Goal: Task Accomplishment & Management: Manage account settings

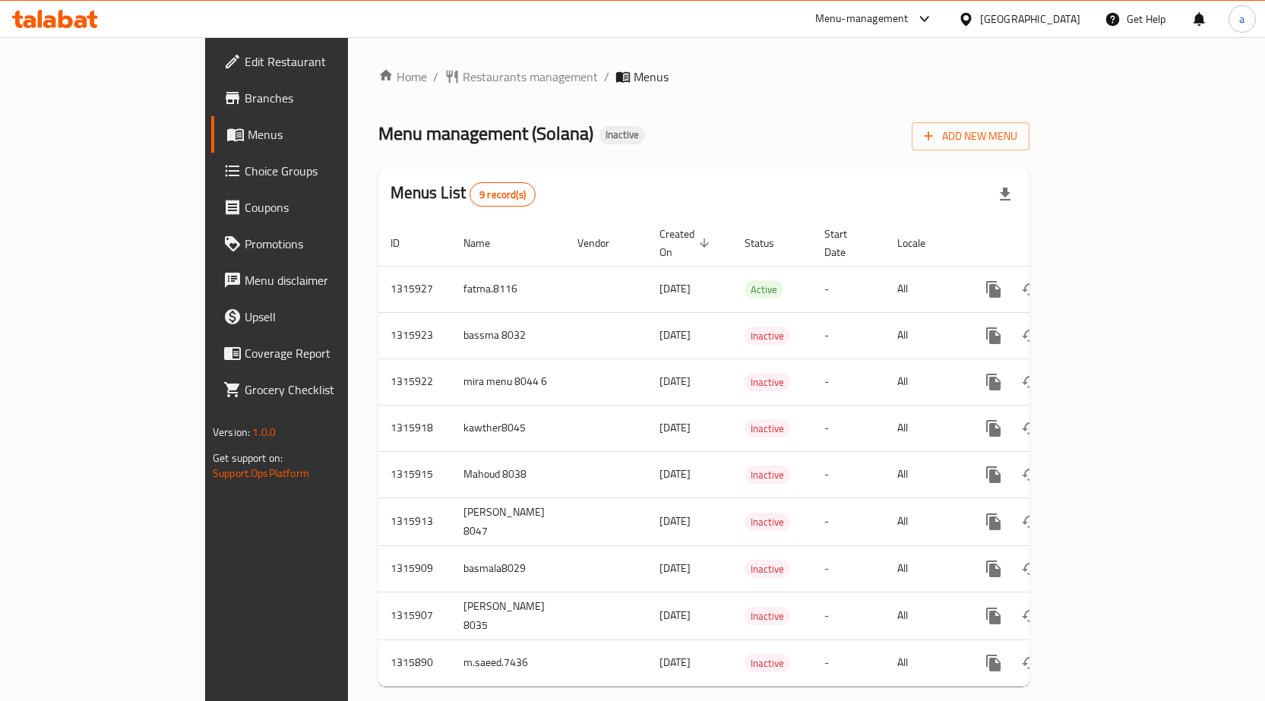
click at [1017, 138] on span "Add New Menu" at bounding box center [970, 136] width 93 height 19
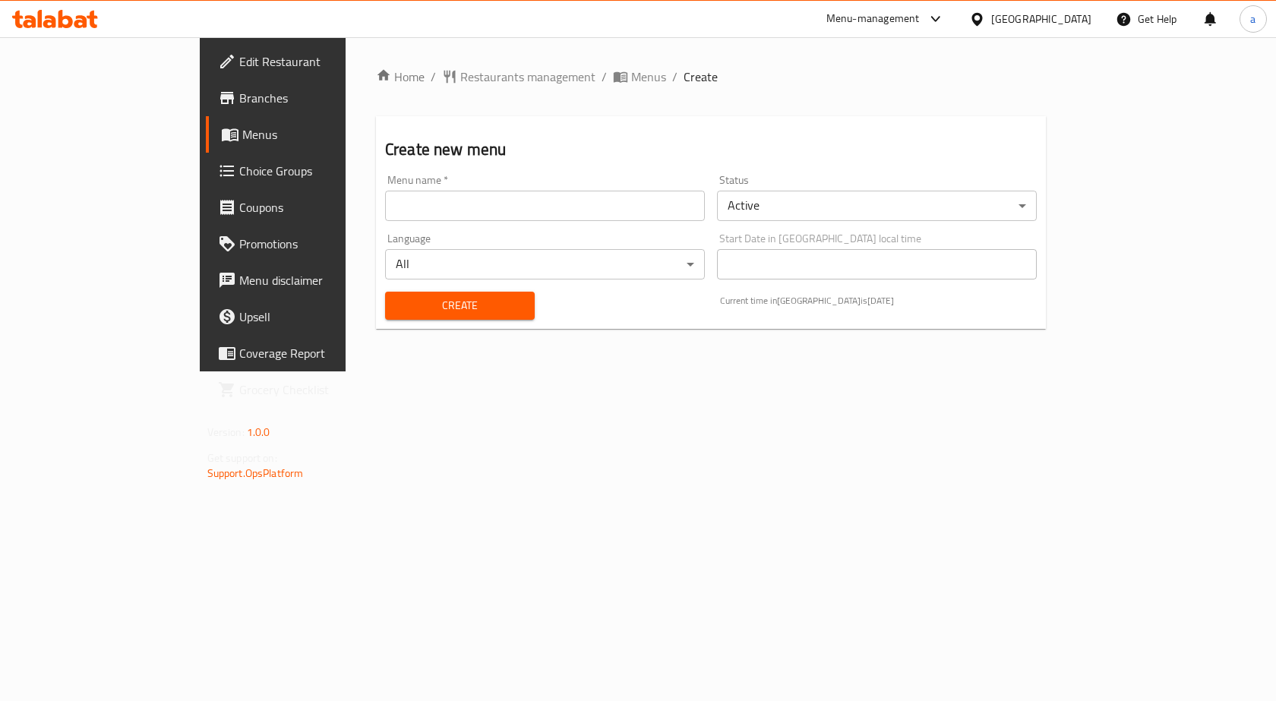
click at [385, 195] on input "text" at bounding box center [545, 206] width 320 height 30
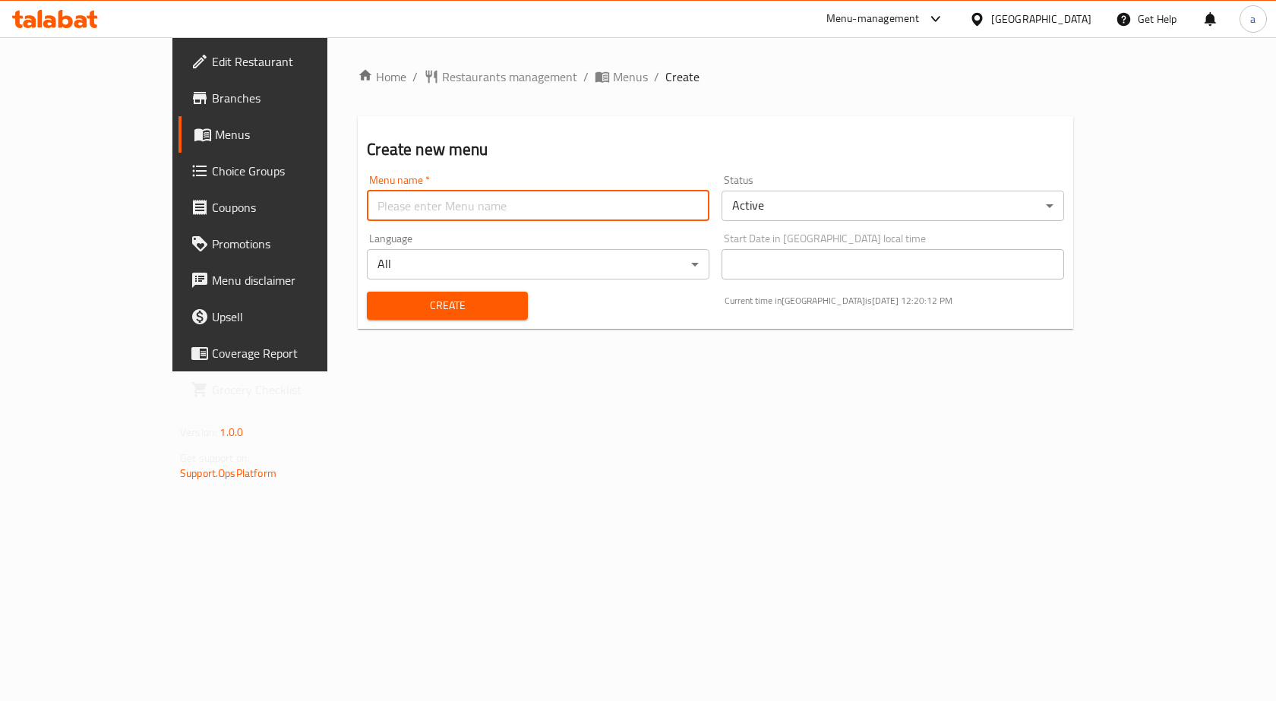
type input "[PERSON_NAME] 8047"
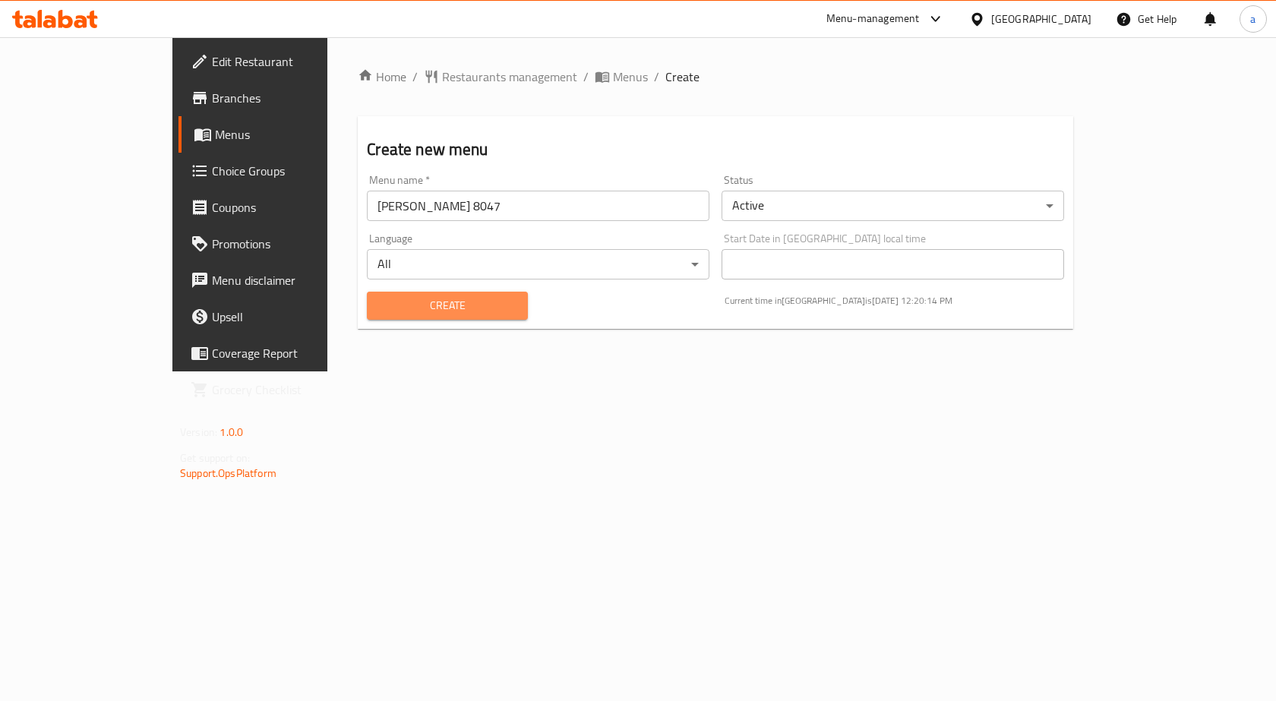
click at [392, 302] on span "Create" at bounding box center [447, 305] width 136 height 19
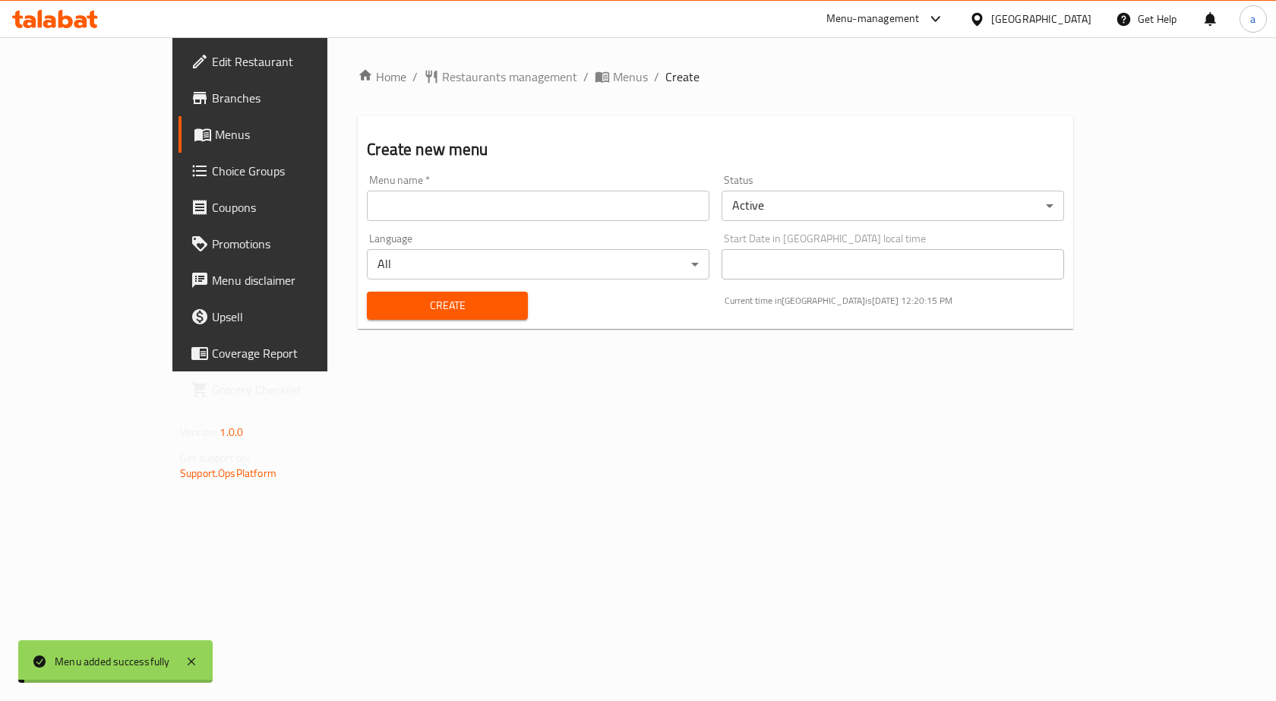
click at [215, 136] on span "Menus" at bounding box center [294, 134] width 159 height 18
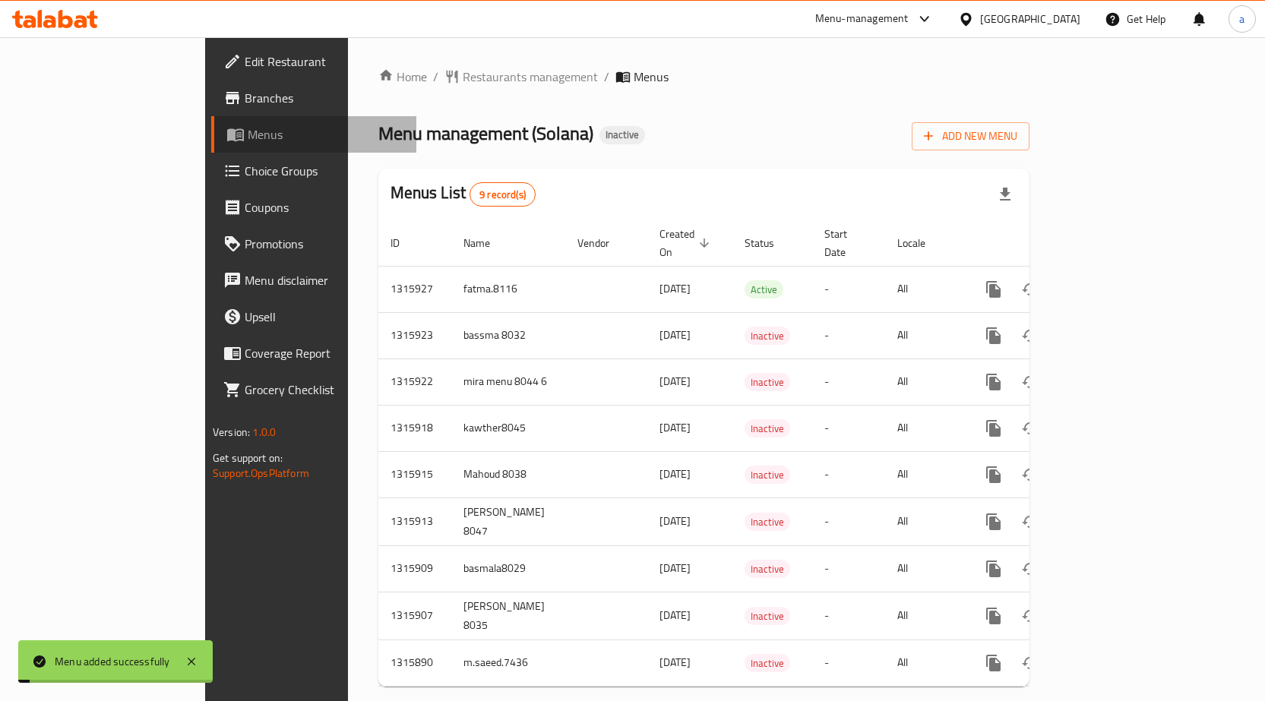
click at [248, 136] on span "Menus" at bounding box center [326, 134] width 157 height 18
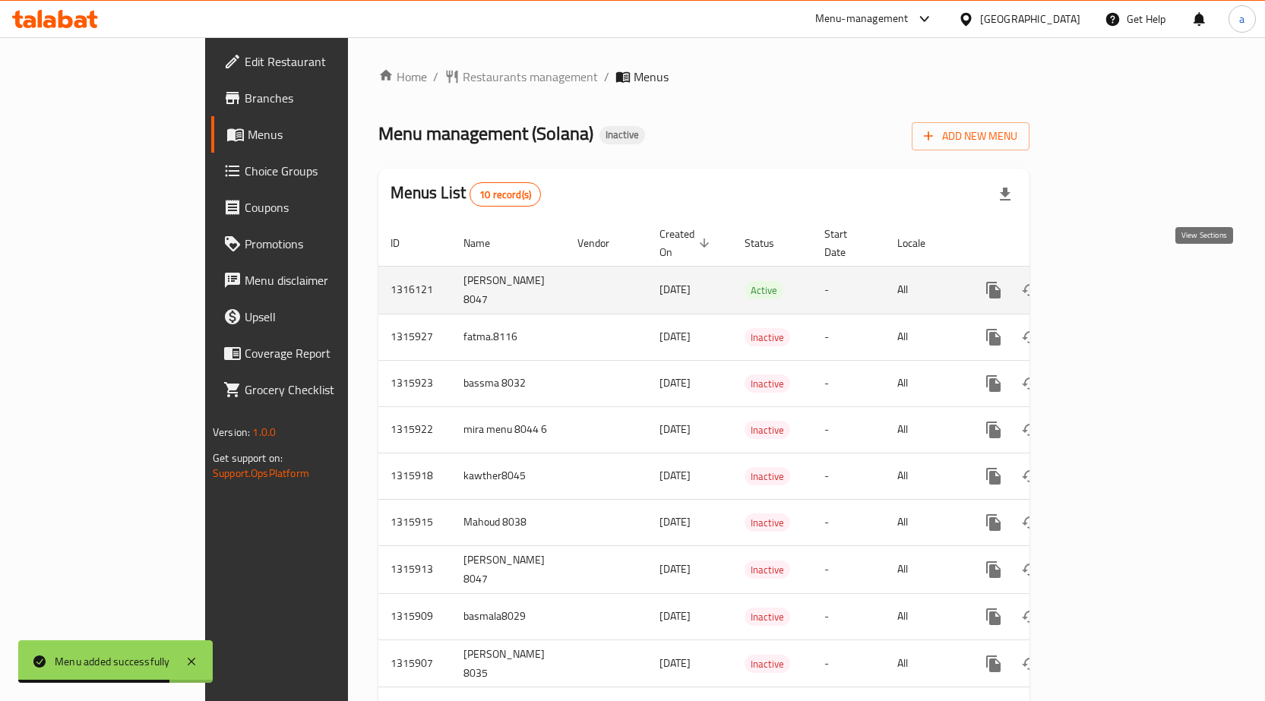
click at [1112, 281] on icon "enhanced table" at bounding box center [1103, 290] width 18 height 18
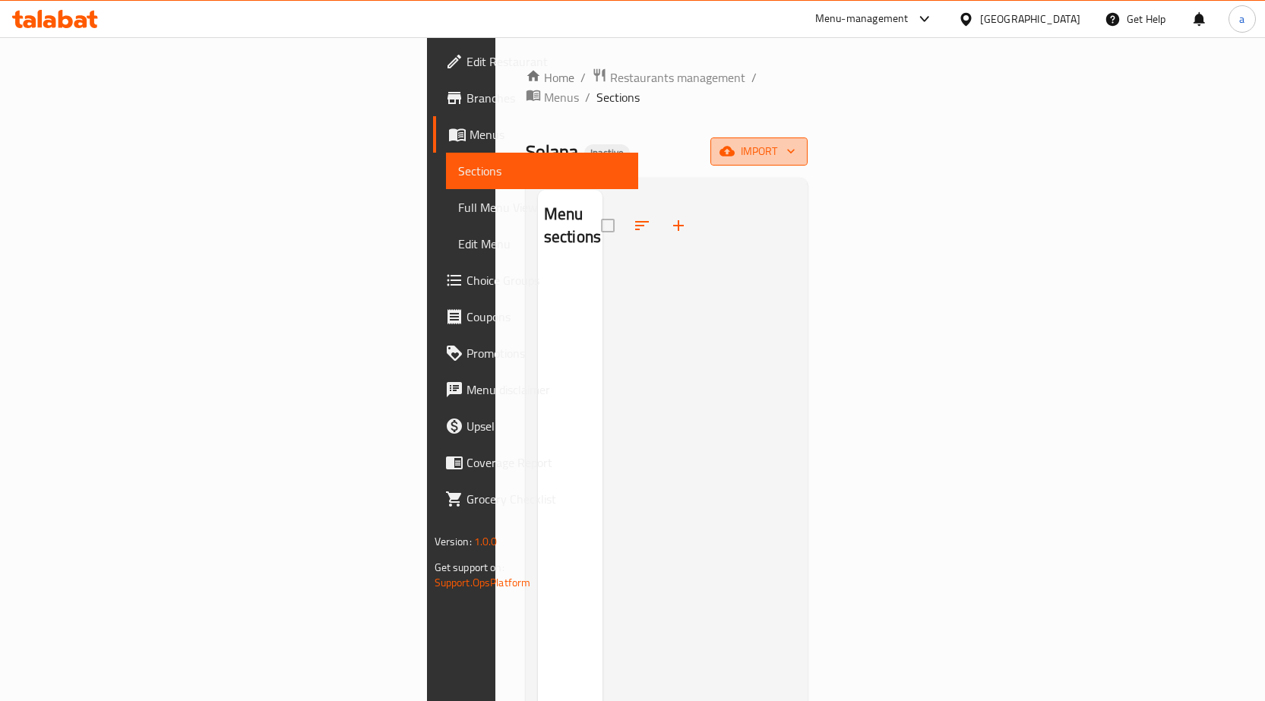
click at [795, 142] on span "import" at bounding box center [758, 151] width 73 height 19
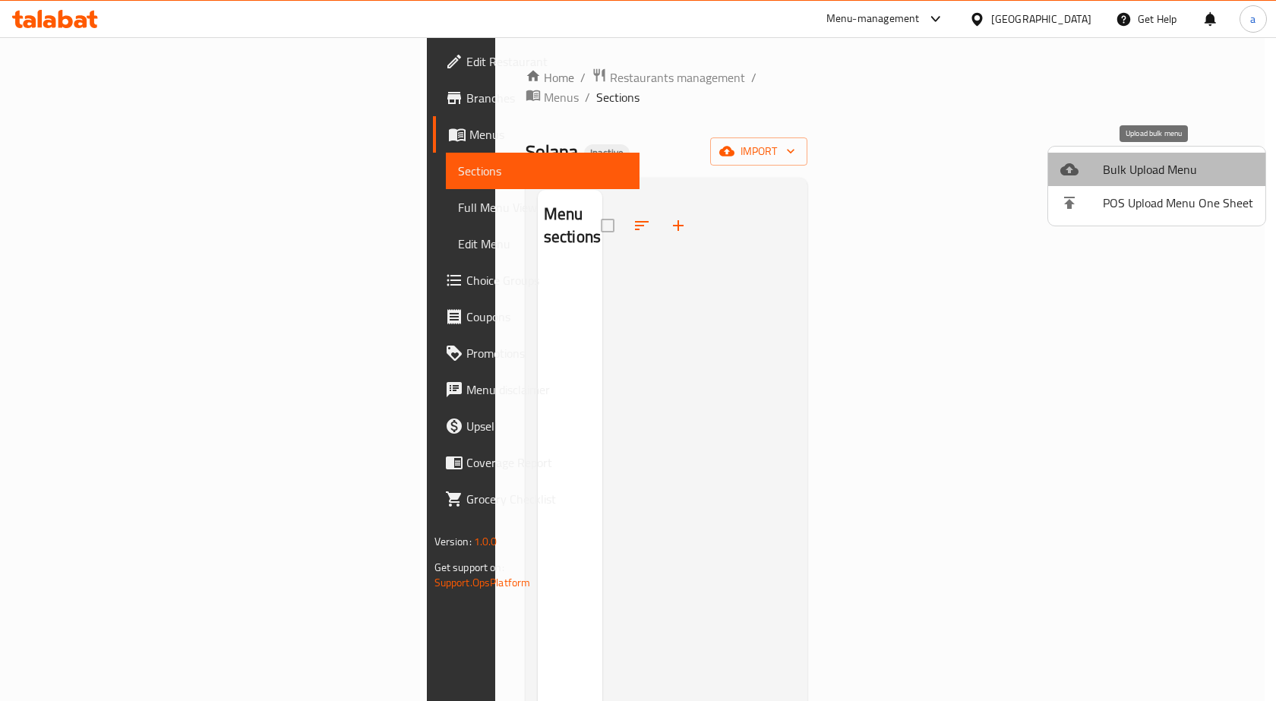
click at [1158, 170] on span "Bulk Upload Menu" at bounding box center [1178, 169] width 150 height 18
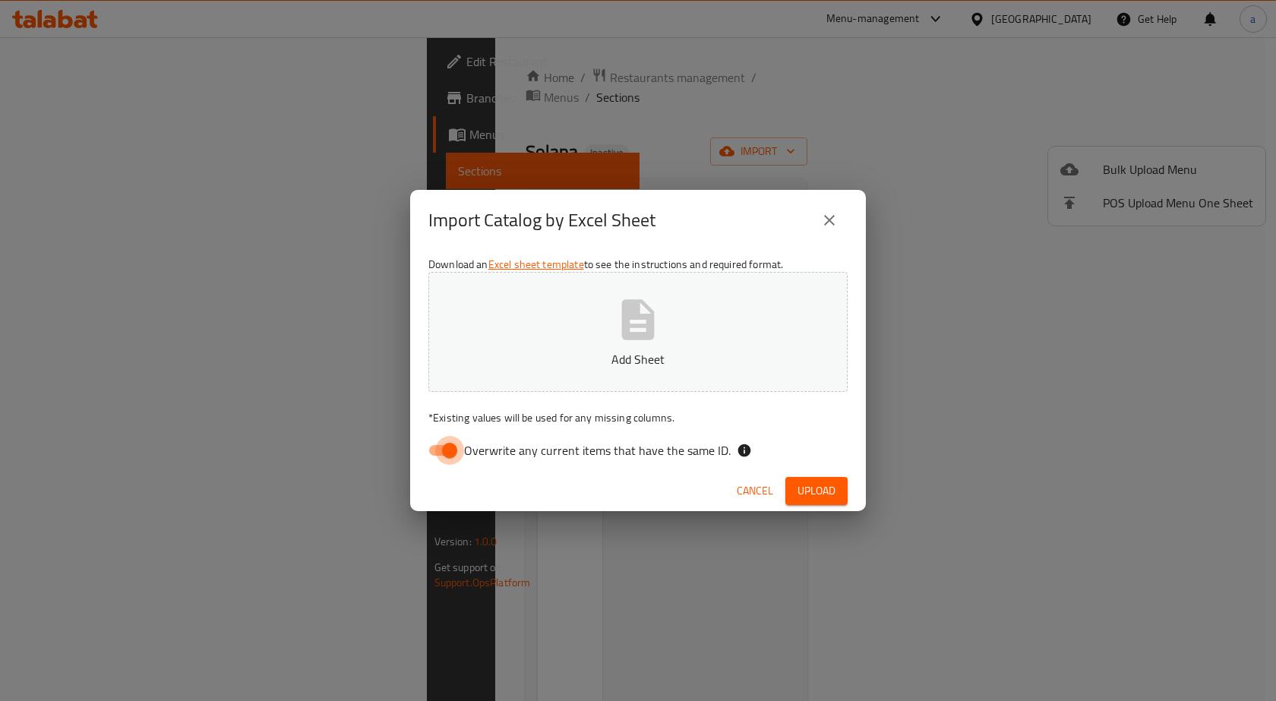
click at [430, 454] on input "Overwrite any current items that have the same ID." at bounding box center [449, 450] width 87 height 29
checkbox input "false"
click at [801, 493] on span "Upload" at bounding box center [817, 491] width 38 height 19
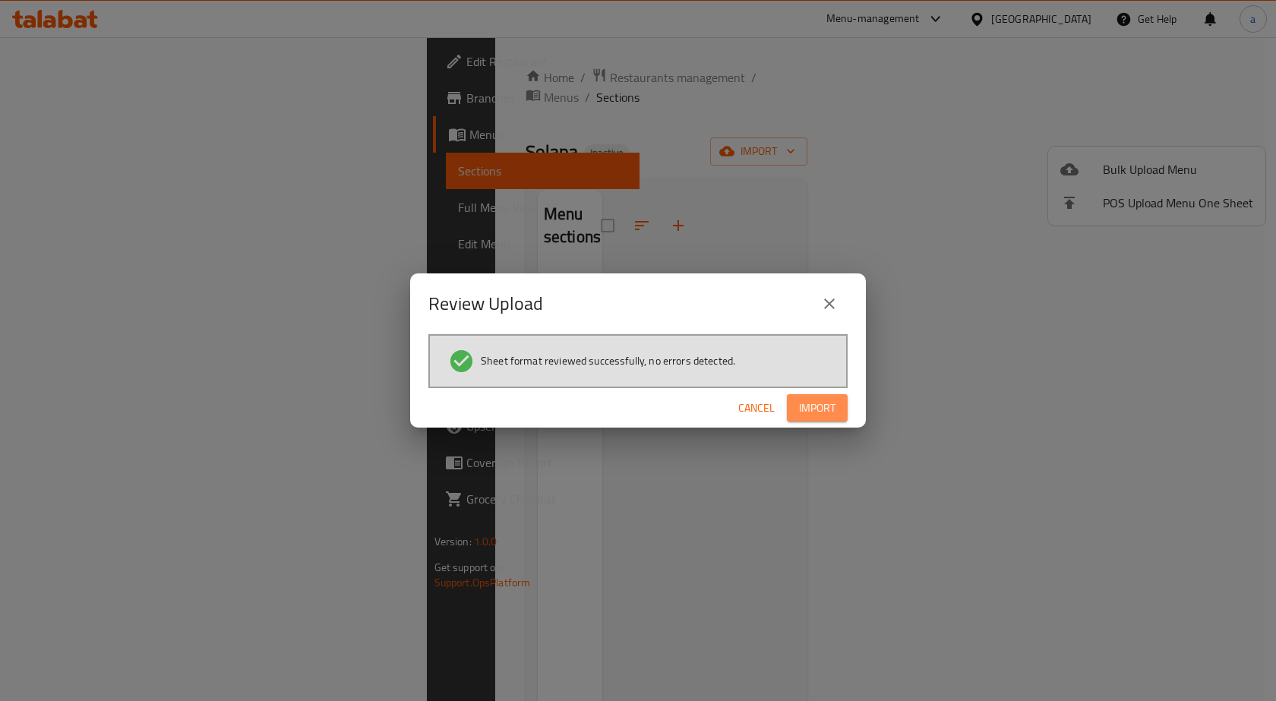
click at [827, 413] on span "Import" at bounding box center [817, 408] width 36 height 19
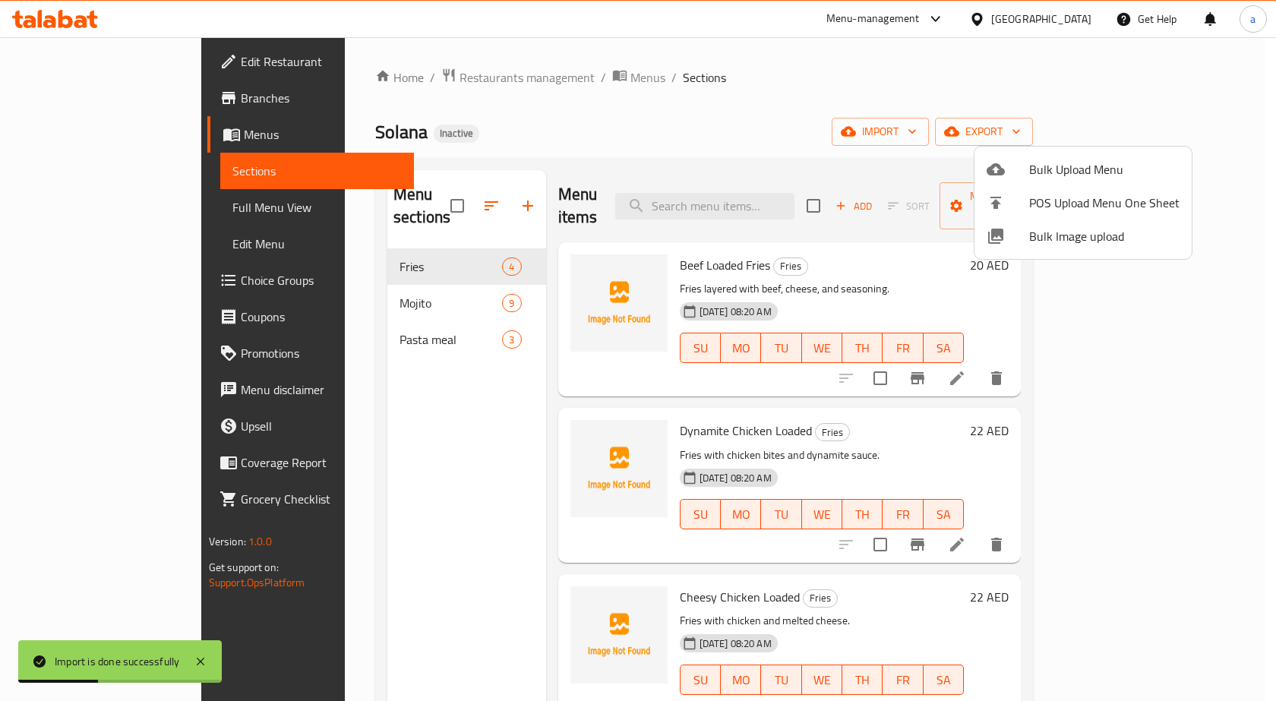
click at [865, 113] on div at bounding box center [638, 350] width 1276 height 701
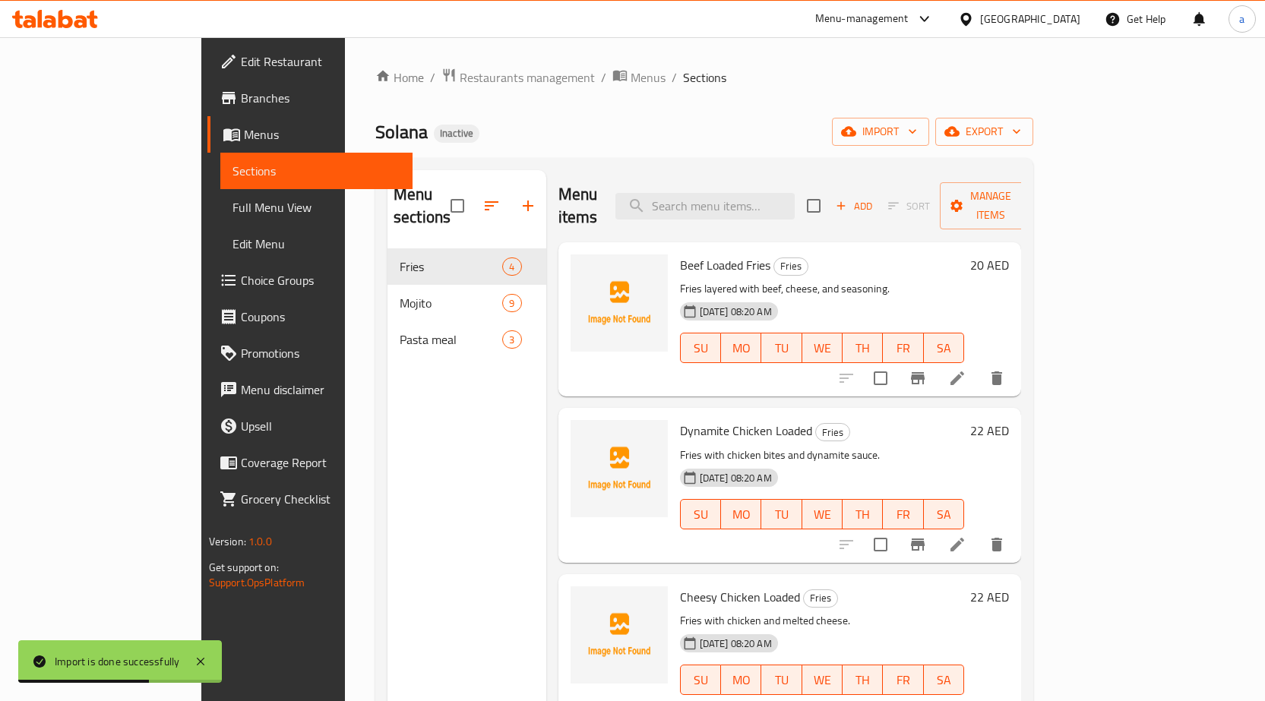
click at [232, 211] on span "Full Menu View" at bounding box center [316, 207] width 168 height 18
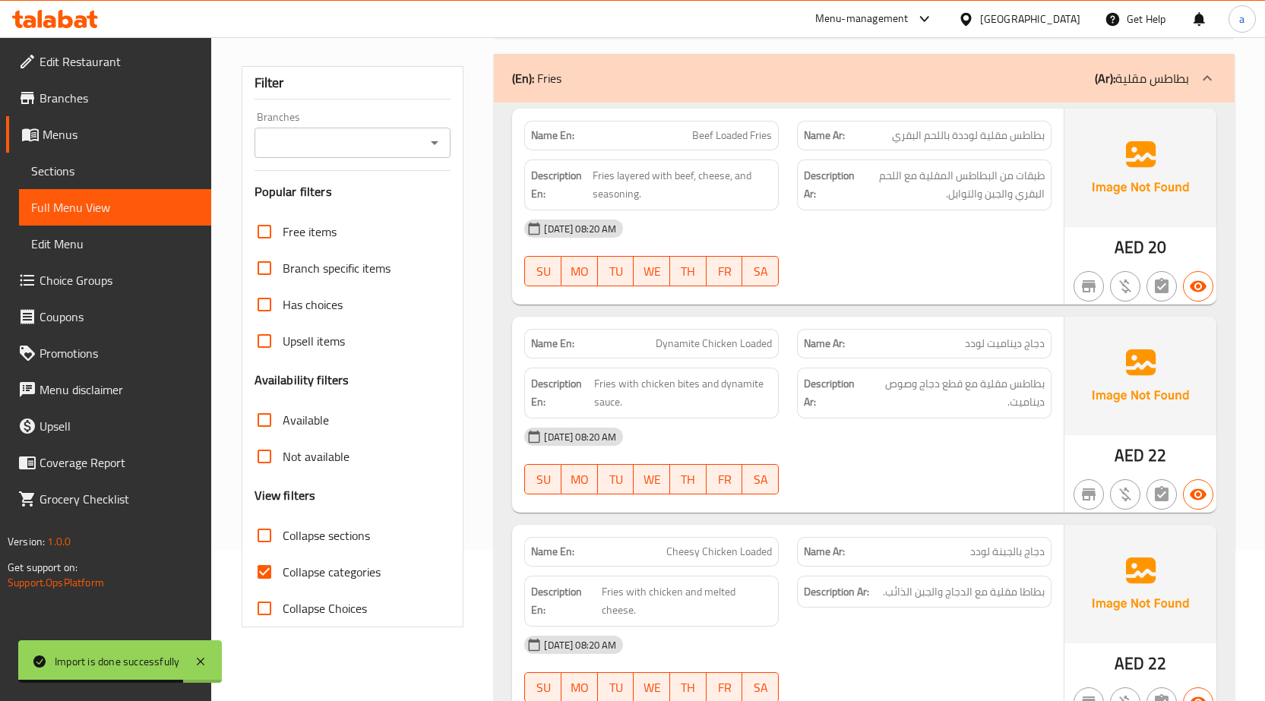
scroll to position [152, 0]
click at [269, 565] on input "Collapse categories" at bounding box center [264, 570] width 36 height 36
checkbox input "false"
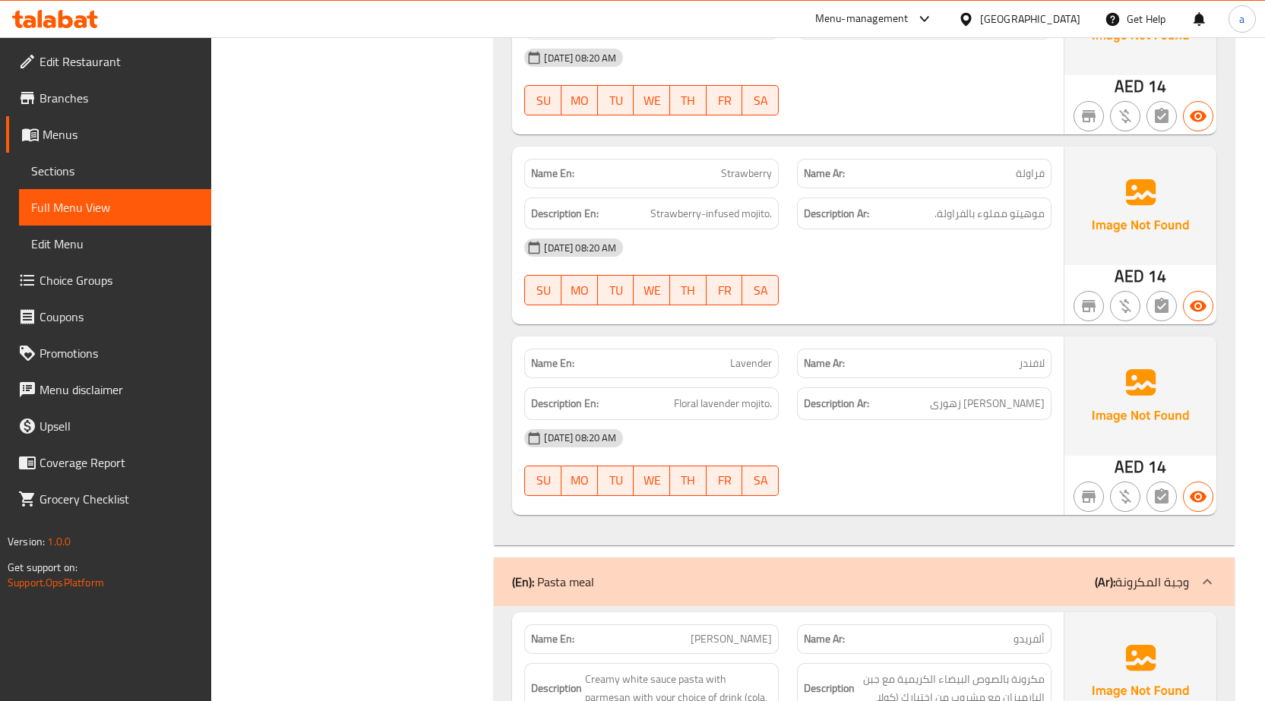
scroll to position [2216, 0]
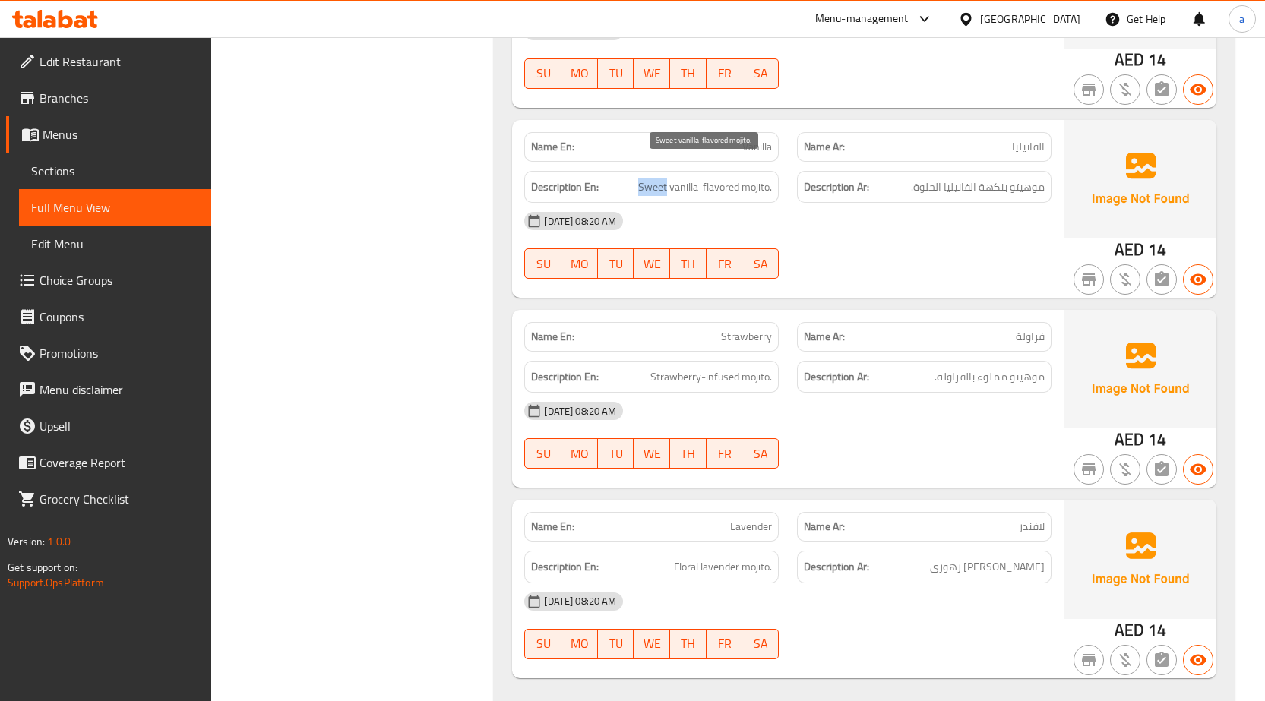
drag, startPoint x: 668, startPoint y: 168, endPoint x: 636, endPoint y: 167, distance: 31.9
click at [636, 178] on h6 "Description En: Sweet vanilla-flavored mojito." at bounding box center [651, 187] width 241 height 19
copy span "Sweet"
click at [895, 220] on div "[DATE] 08:20 AM" at bounding box center [787, 221] width 545 height 36
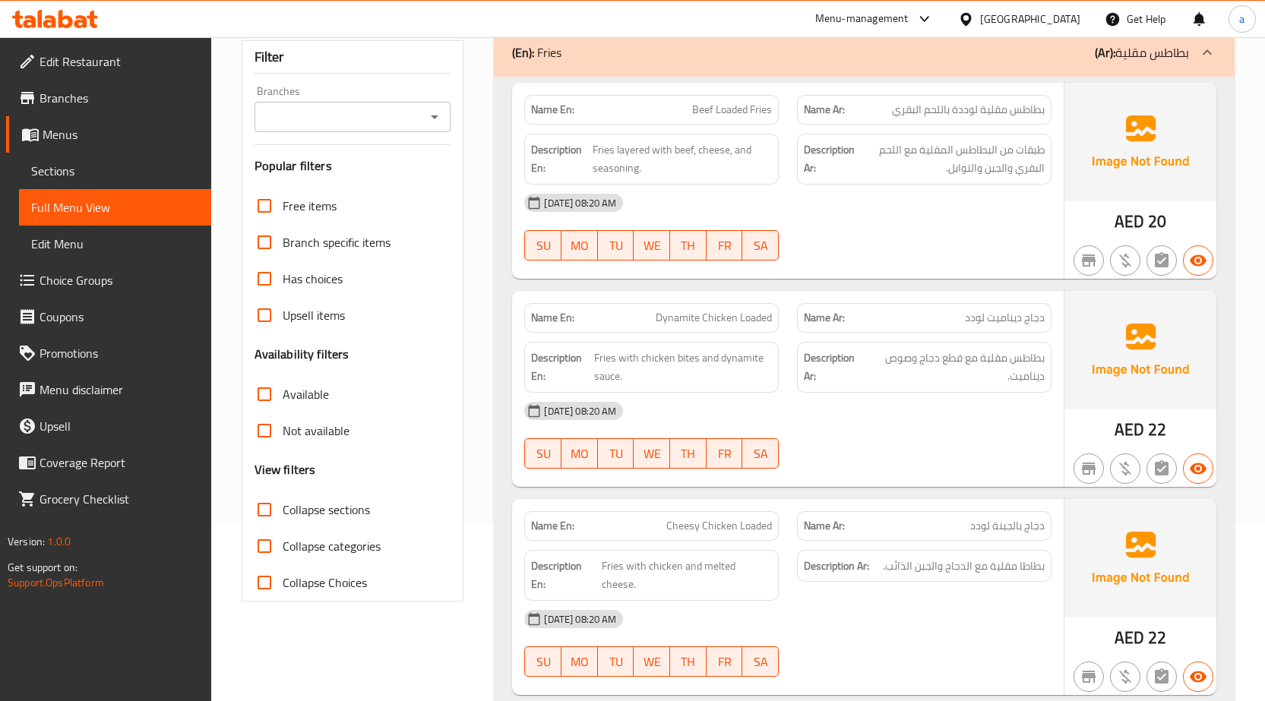
scroll to position [0, 0]
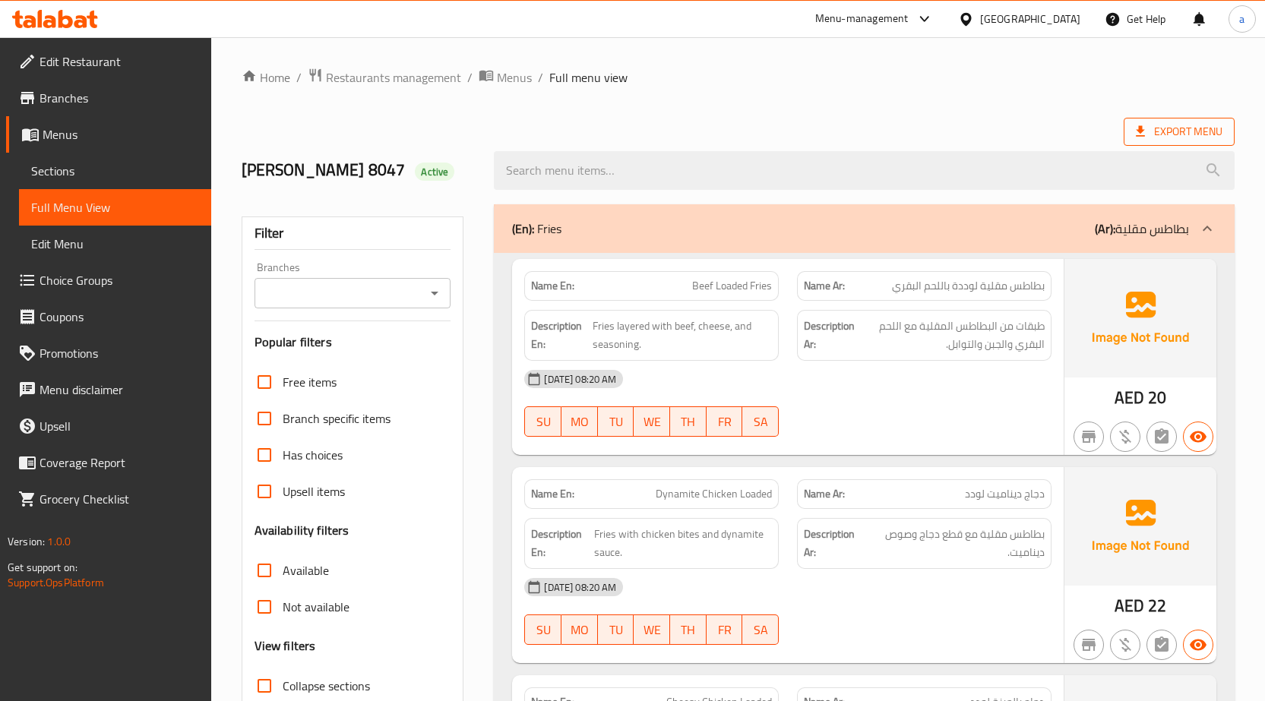
click at [1187, 125] on span "Export Menu" at bounding box center [1179, 131] width 87 height 19
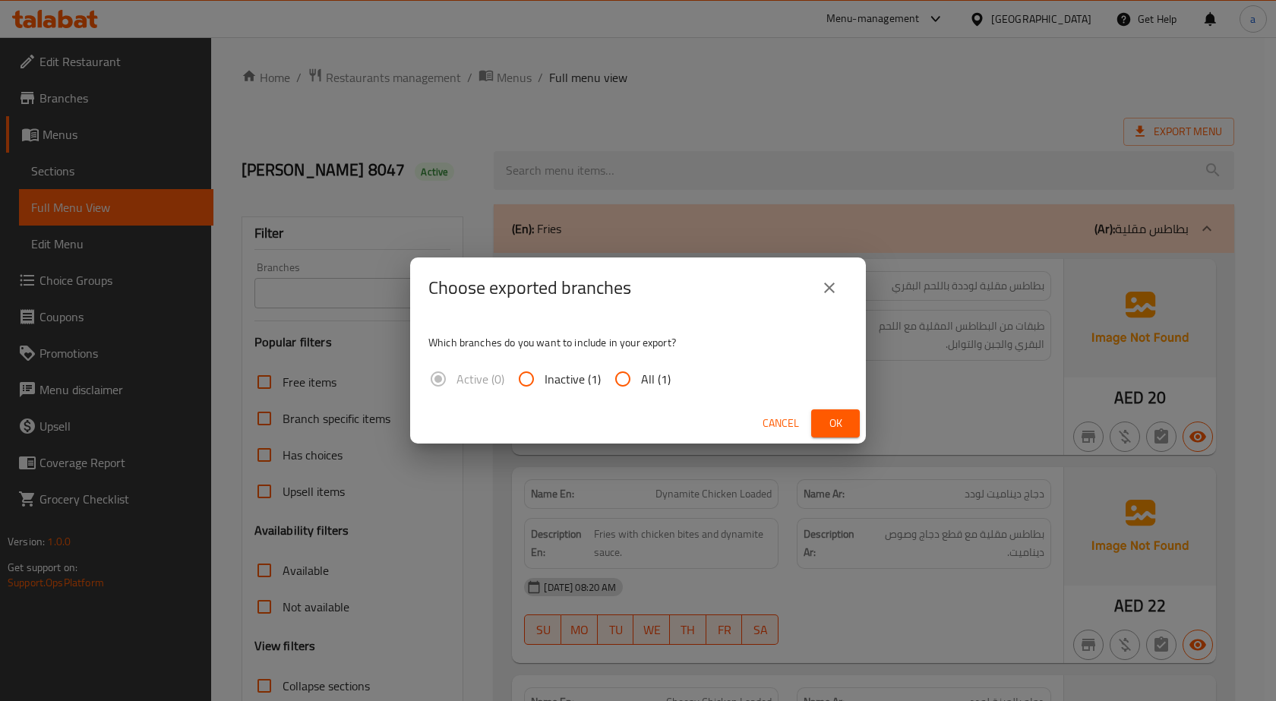
click at [615, 372] on input "All (1)" at bounding box center [623, 379] width 36 height 36
radio input "true"
click at [829, 422] on span "Ok" at bounding box center [836, 423] width 24 height 19
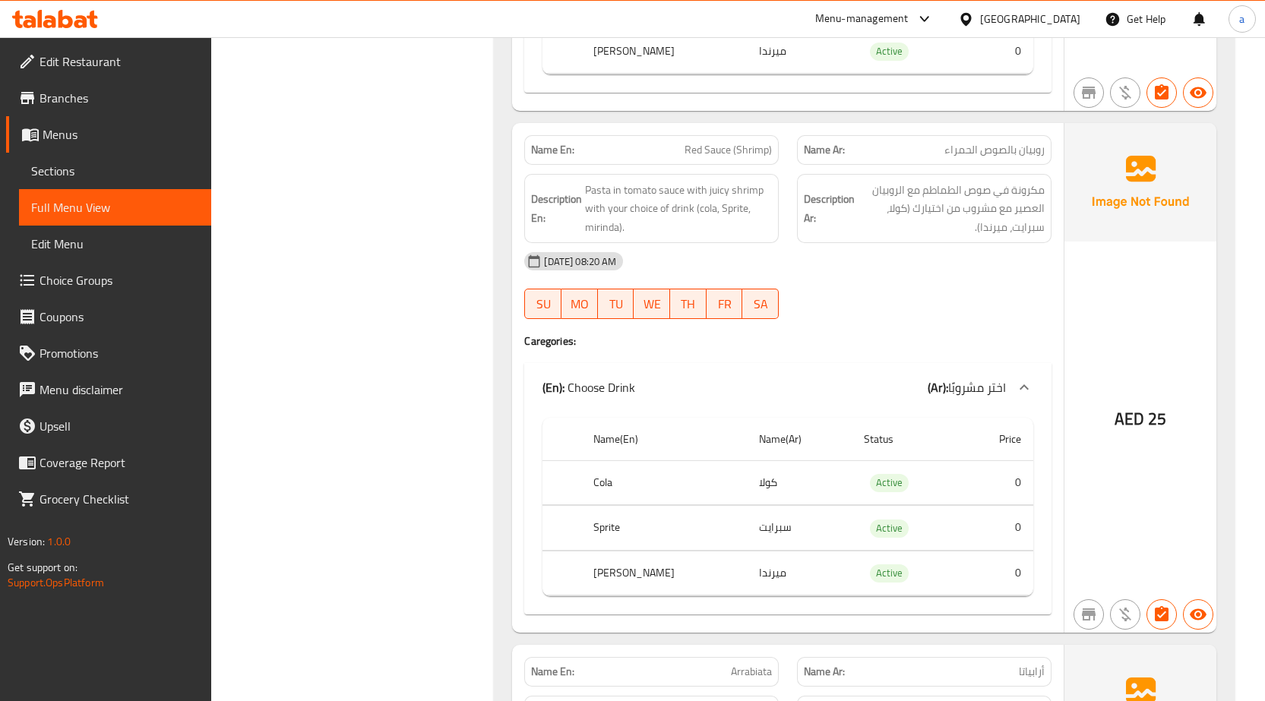
scroll to position [3356, 0]
